Goal: Task Accomplishment & Management: Use online tool/utility

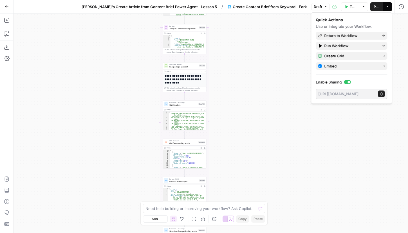
drag, startPoint x: 253, startPoint y: 100, endPoint x: 242, endPoint y: 171, distance: 71.4
click at [242, 171] on div "Workflow Set Inputs Inputs Google Search Perform Google Search Step 51 Output E…" at bounding box center [211, 124] width 395 height 220
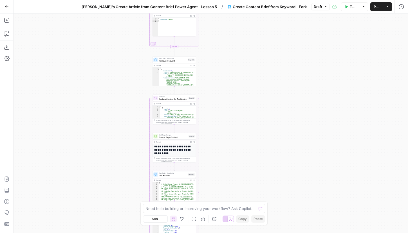
drag, startPoint x: 249, startPoint y: 58, endPoint x: 263, endPoint y: 154, distance: 97.7
click at [263, 154] on div "Workflow Set Inputs Inputs Google Search Perform Google Search Step 51 Output E…" at bounding box center [211, 124] width 395 height 220
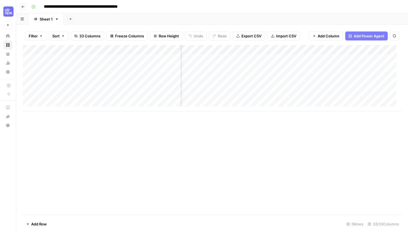
scroll to position [0, 181]
